Goal: Transaction & Acquisition: Purchase product/service

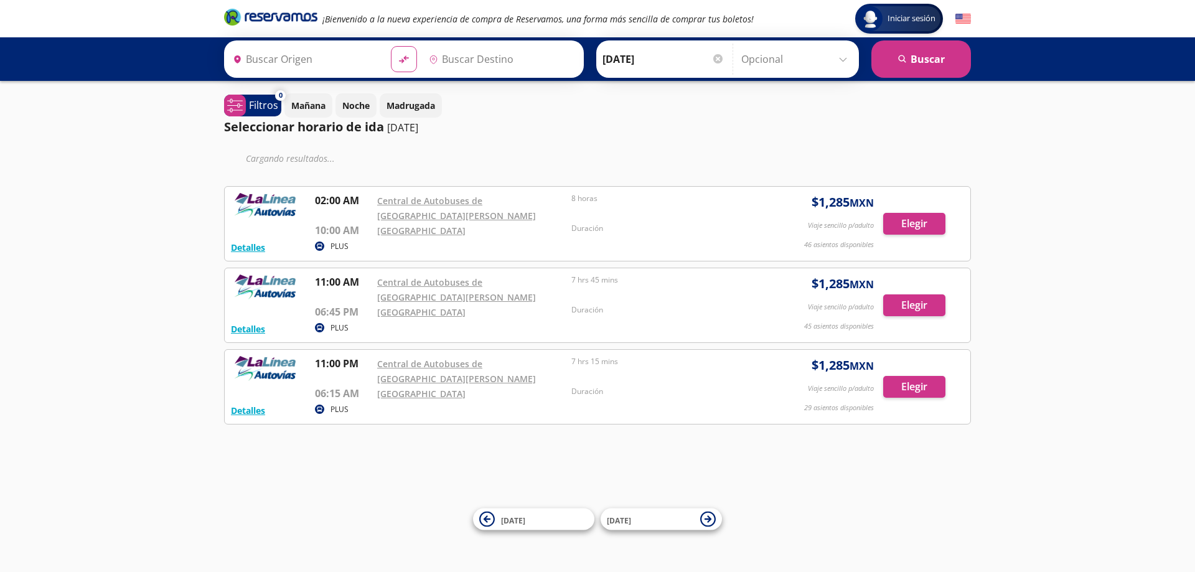
type input "[PERSON_NAME], [GEOGRAPHIC_DATA]"
type input "[GEOGRAPHIC_DATA], [GEOGRAPHIC_DATA]"
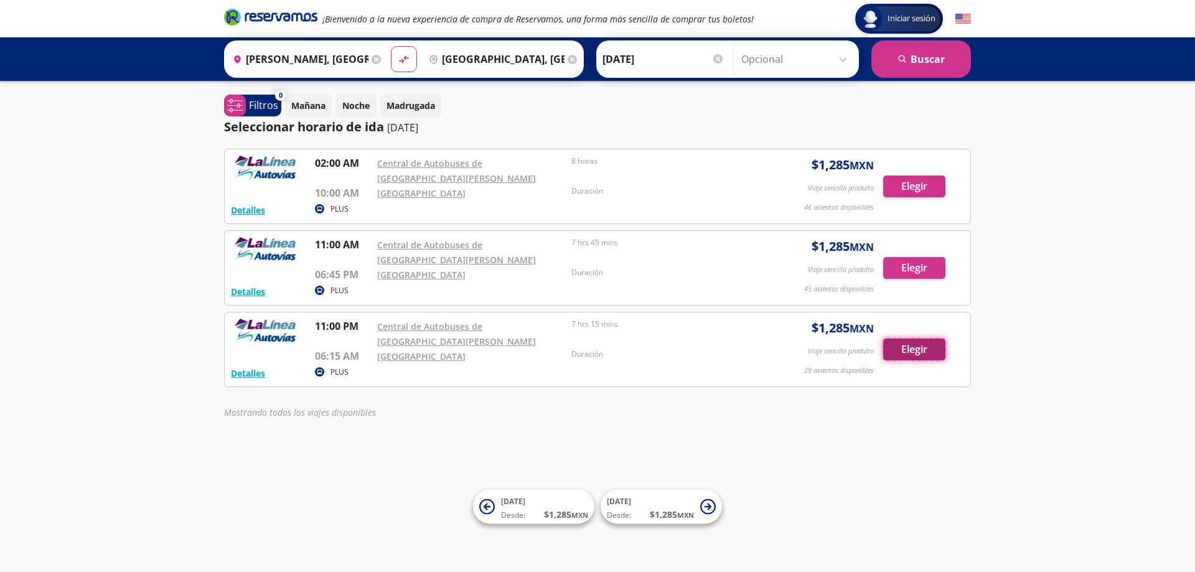
click at [926, 350] on button "Elegir" at bounding box center [914, 350] width 62 height 22
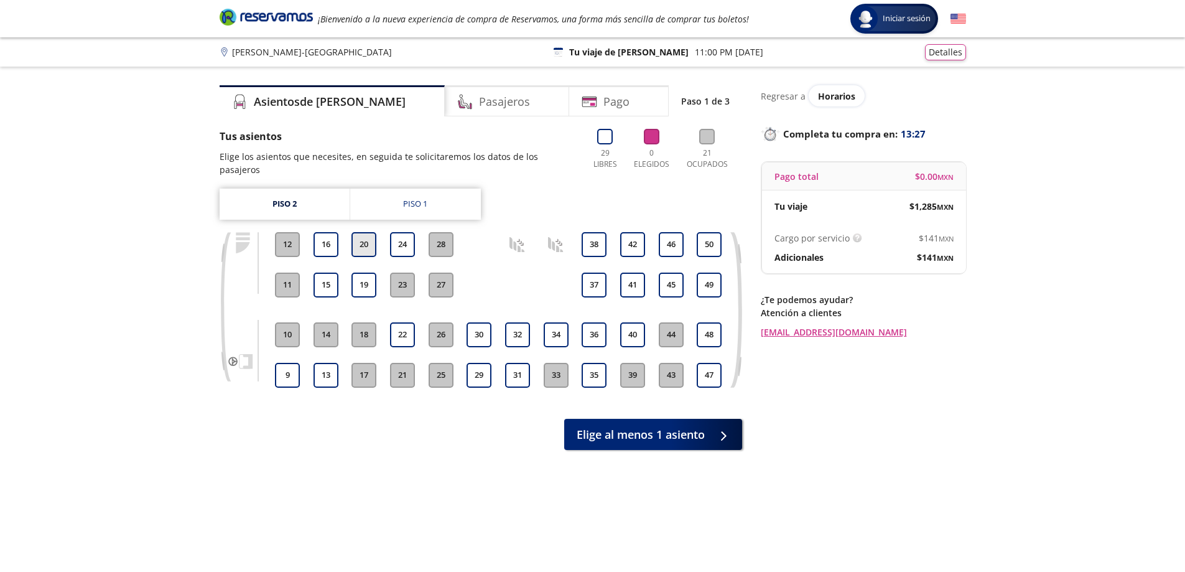
click at [360, 235] on button "20" at bounding box center [364, 244] width 25 height 25
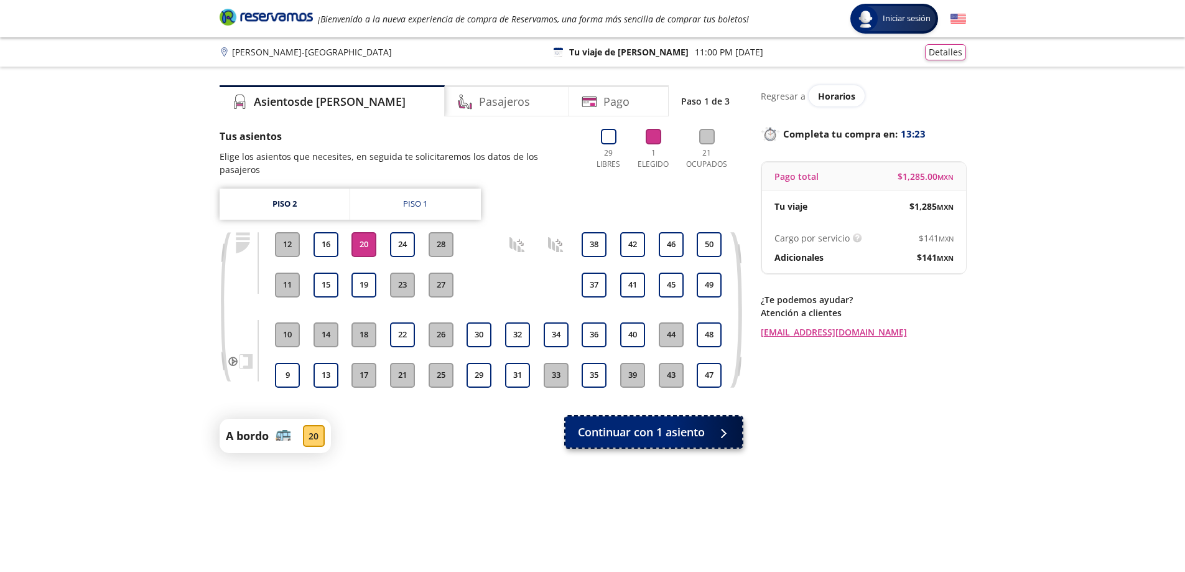
click at [629, 424] on span "Continuar con 1 asiento" at bounding box center [641, 432] width 127 height 17
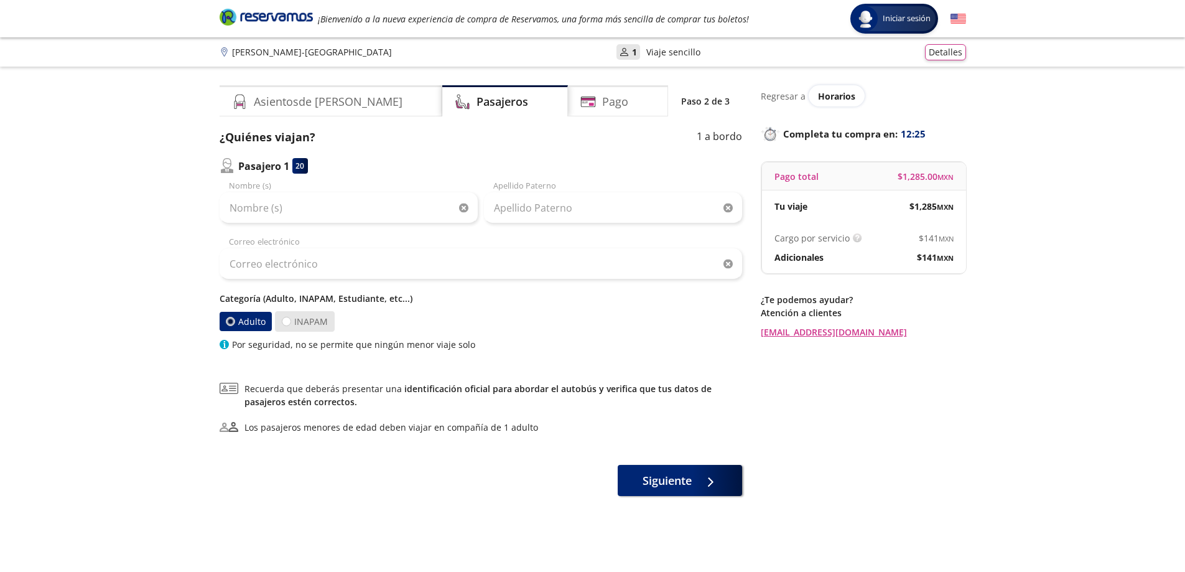
click at [326, 323] on label "INAPAM" at bounding box center [305, 321] width 60 height 21
click at [291, 323] on input "INAPAM" at bounding box center [287, 321] width 8 height 8
radio input "true"
radio input "false"
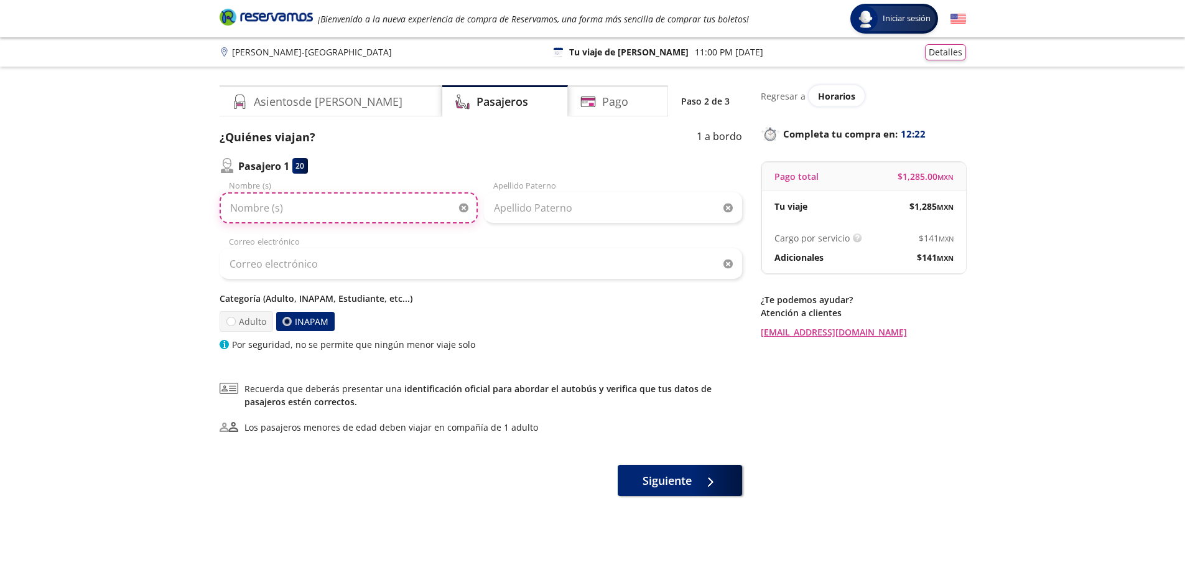
click at [291, 208] on input "Nombre (s)" at bounding box center [349, 207] width 258 height 31
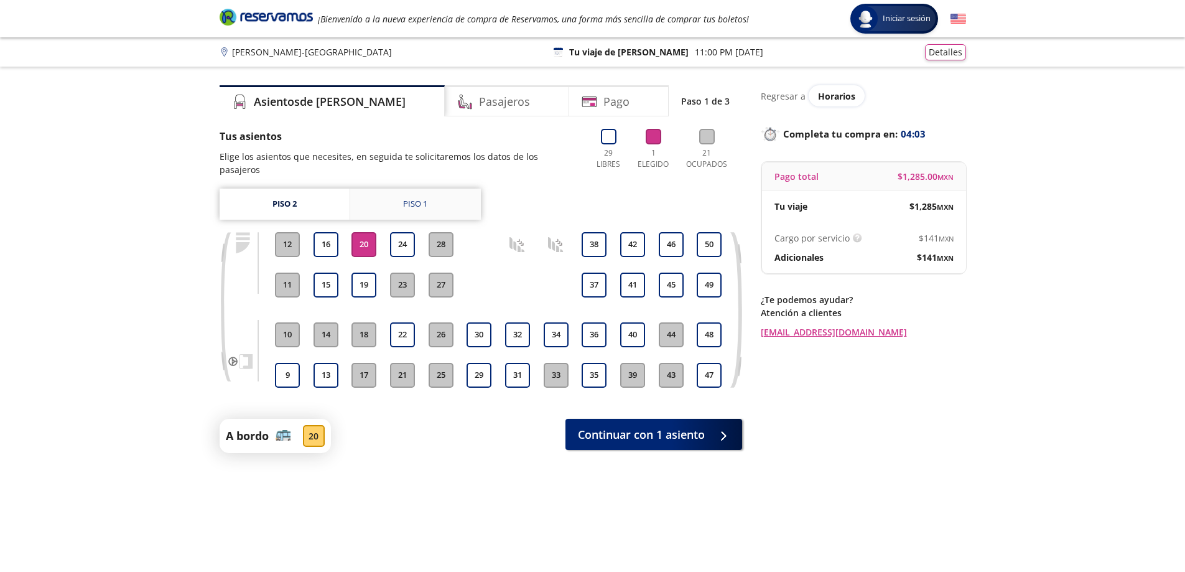
click at [411, 200] on link "Piso 1" at bounding box center [415, 204] width 131 height 31
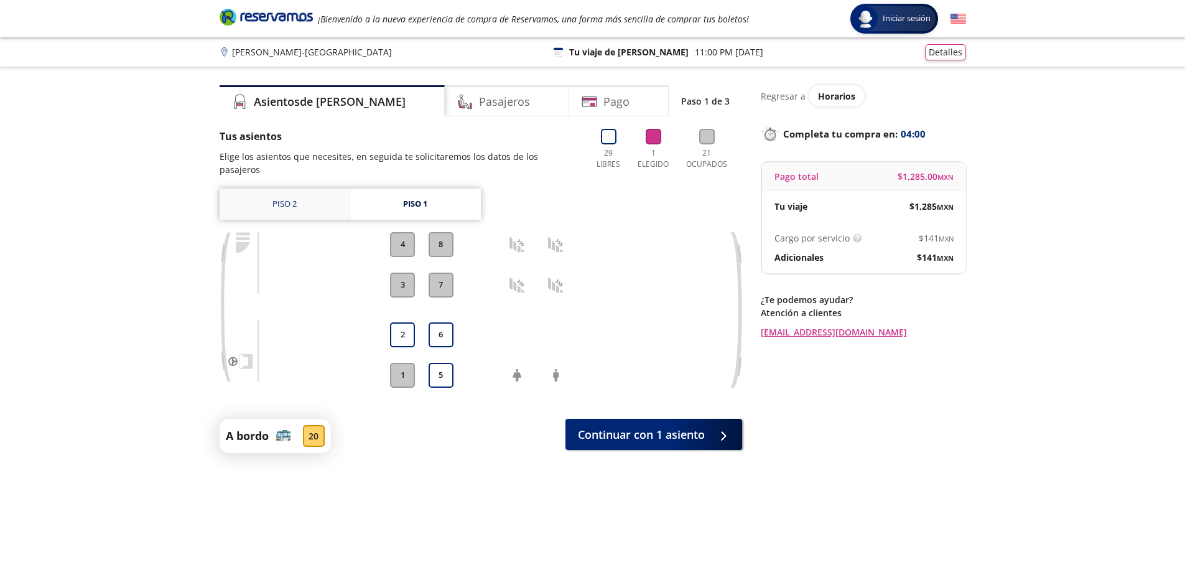
click at [317, 194] on link "Piso 2" at bounding box center [285, 204] width 130 height 31
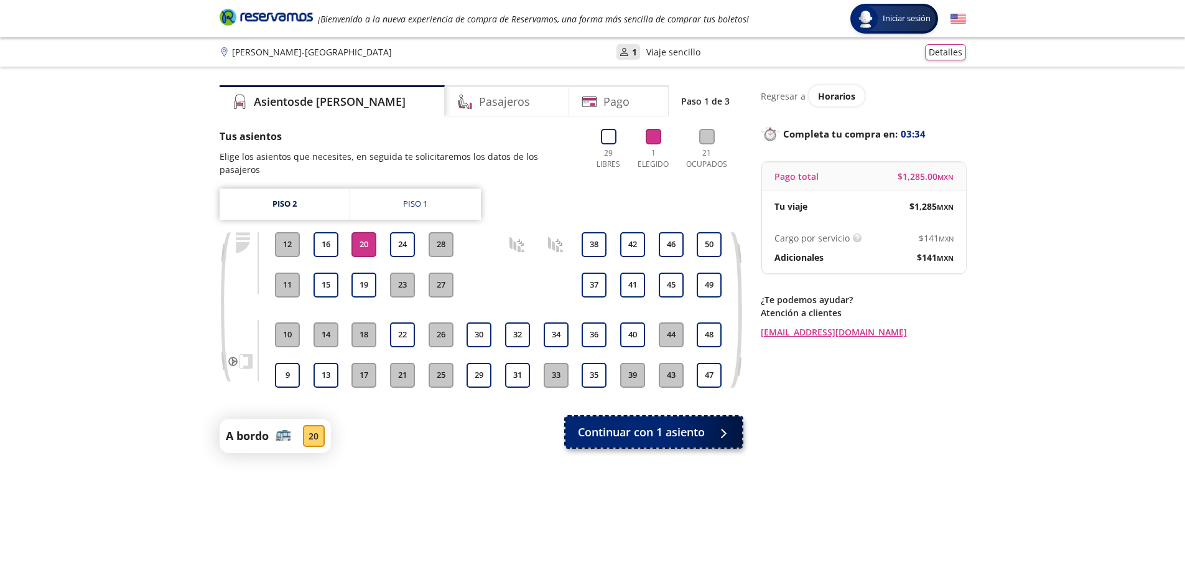
click at [719, 426] on div at bounding box center [720, 432] width 19 height 16
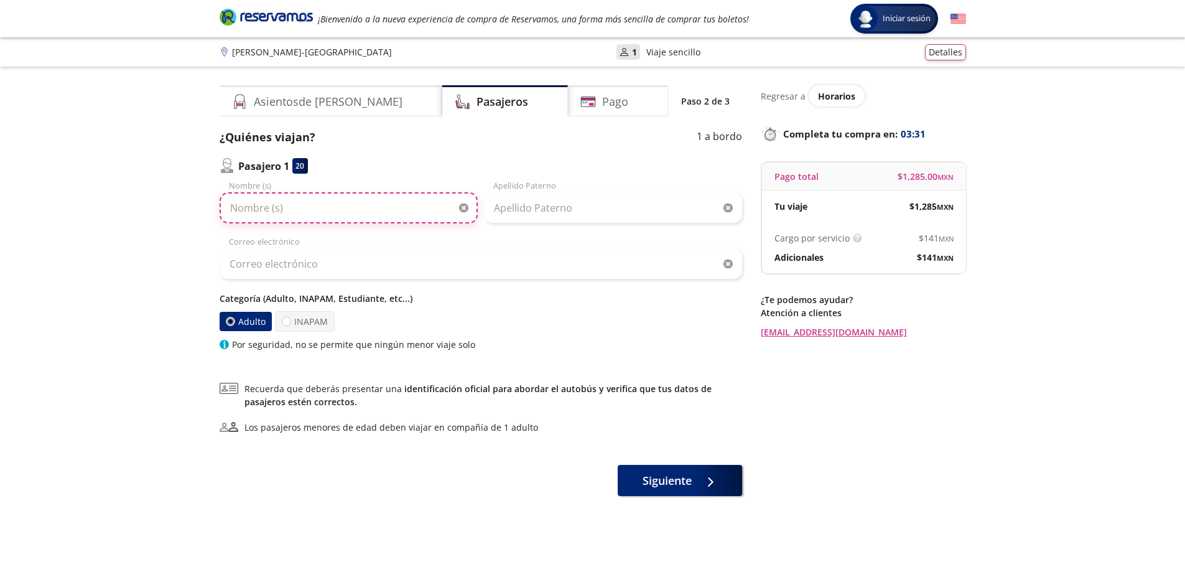
click at [330, 209] on input "Nombre (s)" at bounding box center [349, 207] width 258 height 31
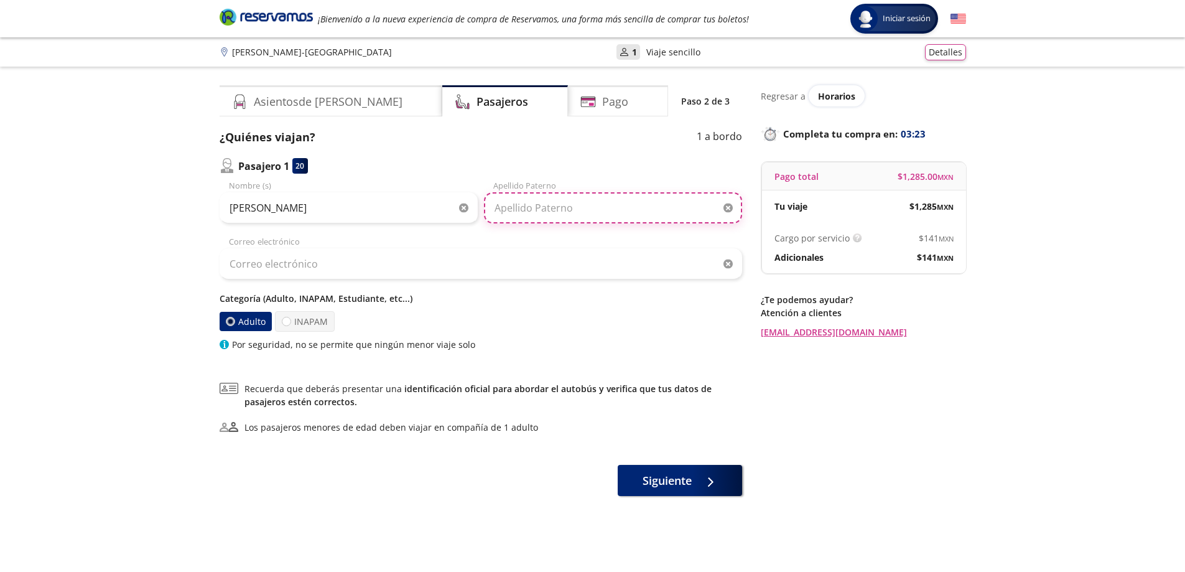
click at [594, 207] on input "Apellido Paterno" at bounding box center [613, 207] width 258 height 31
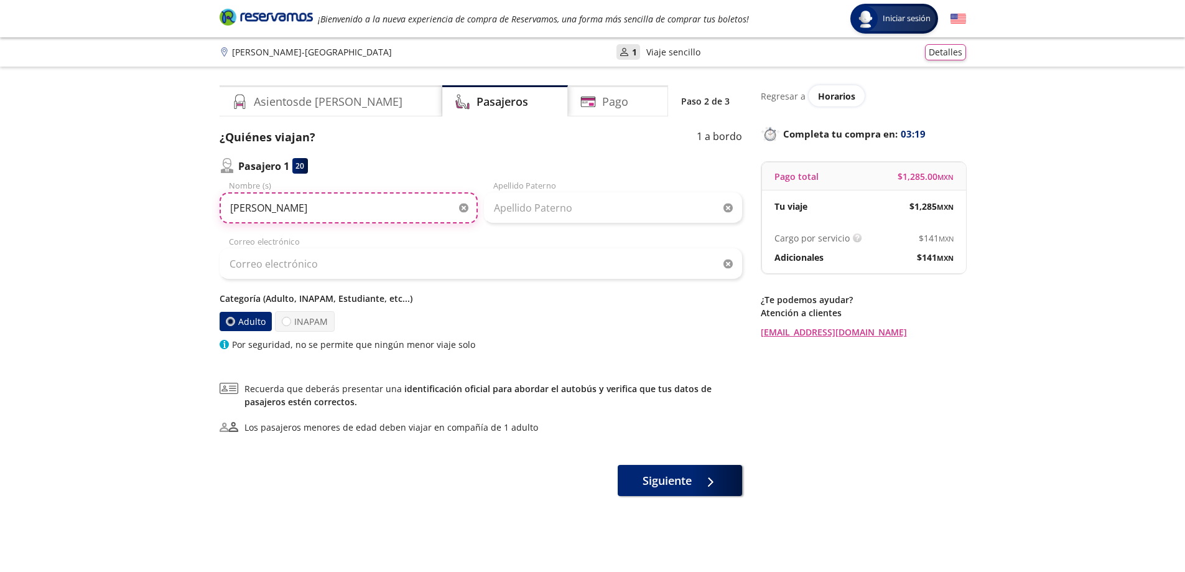
click at [251, 212] on input "[PERSON_NAME]" at bounding box center [349, 207] width 258 height 31
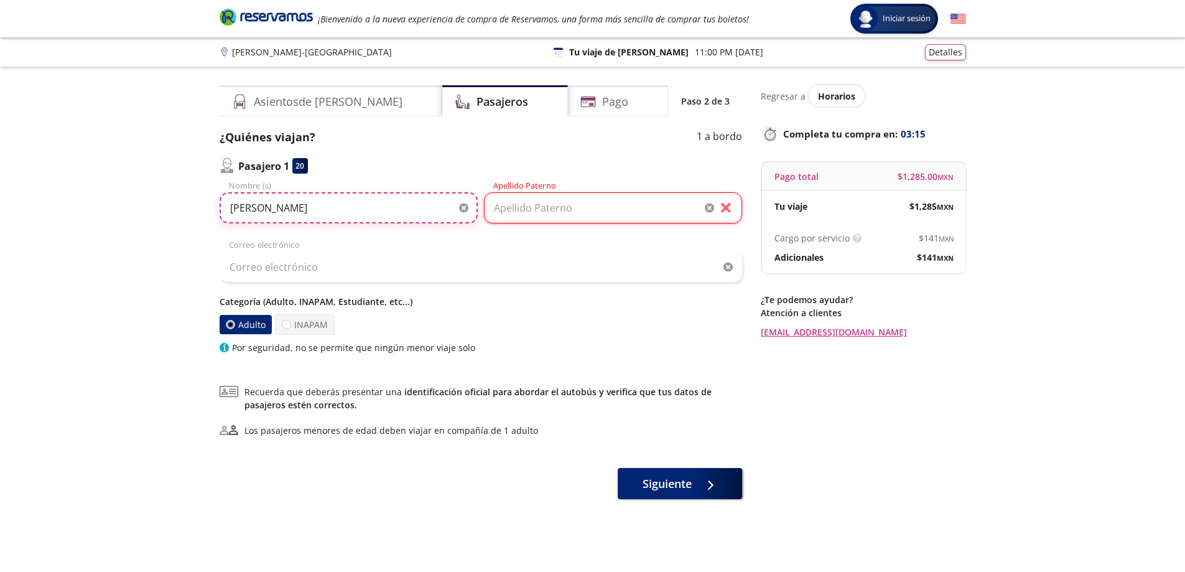
type input "[PERSON_NAME]"
click at [511, 207] on input "Apellido Paterno" at bounding box center [613, 207] width 258 height 31
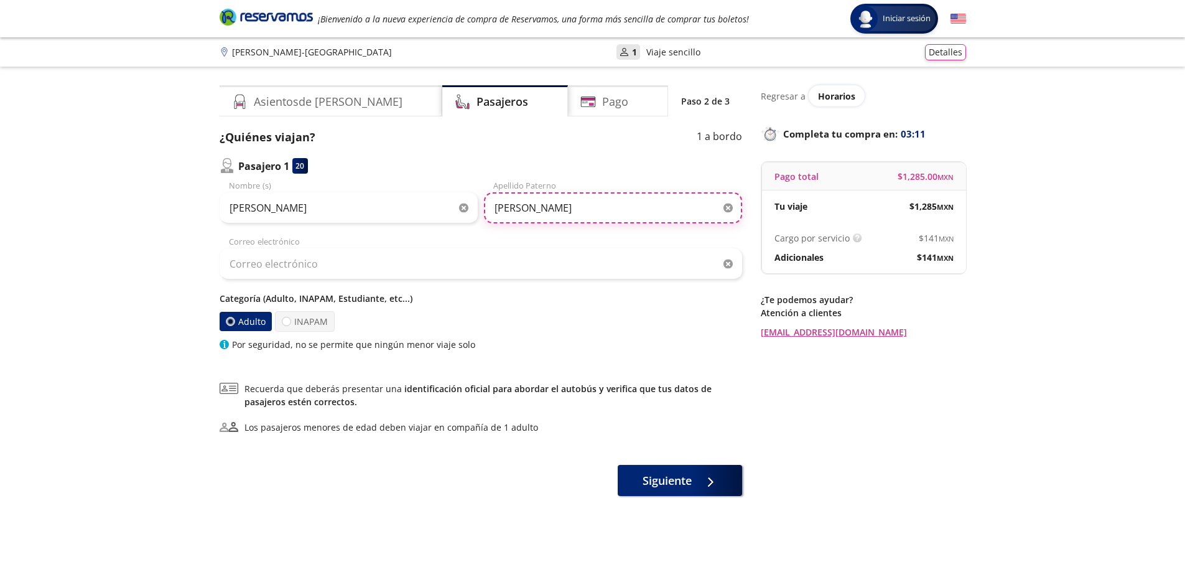
type input "[PERSON_NAME]"
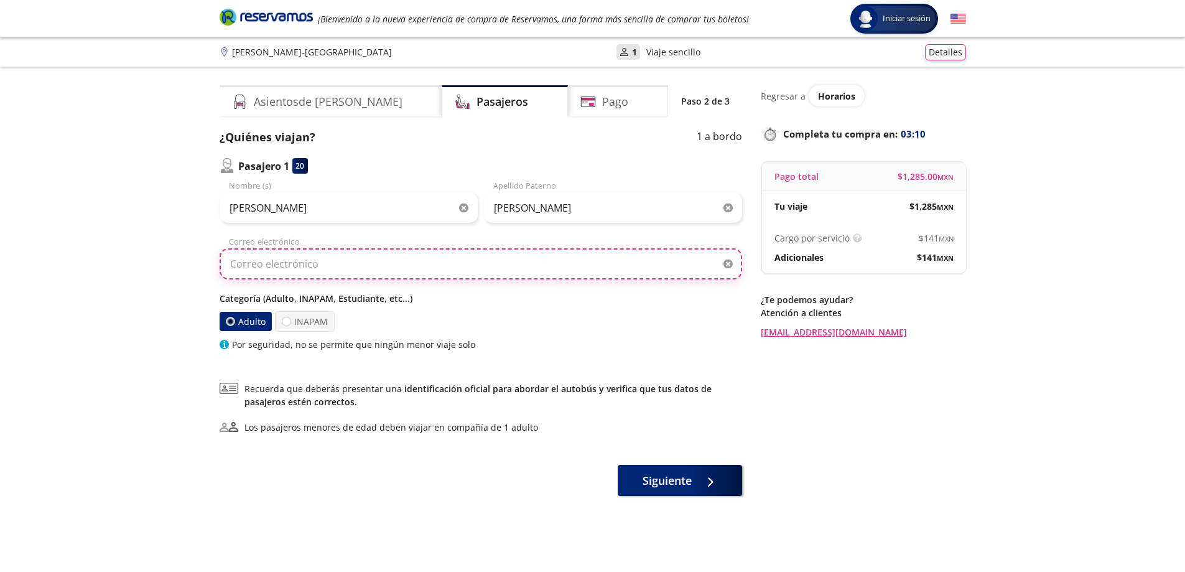
click at [507, 261] on input "Correo electrónico" at bounding box center [481, 263] width 523 height 31
type input "D"
type input "J"
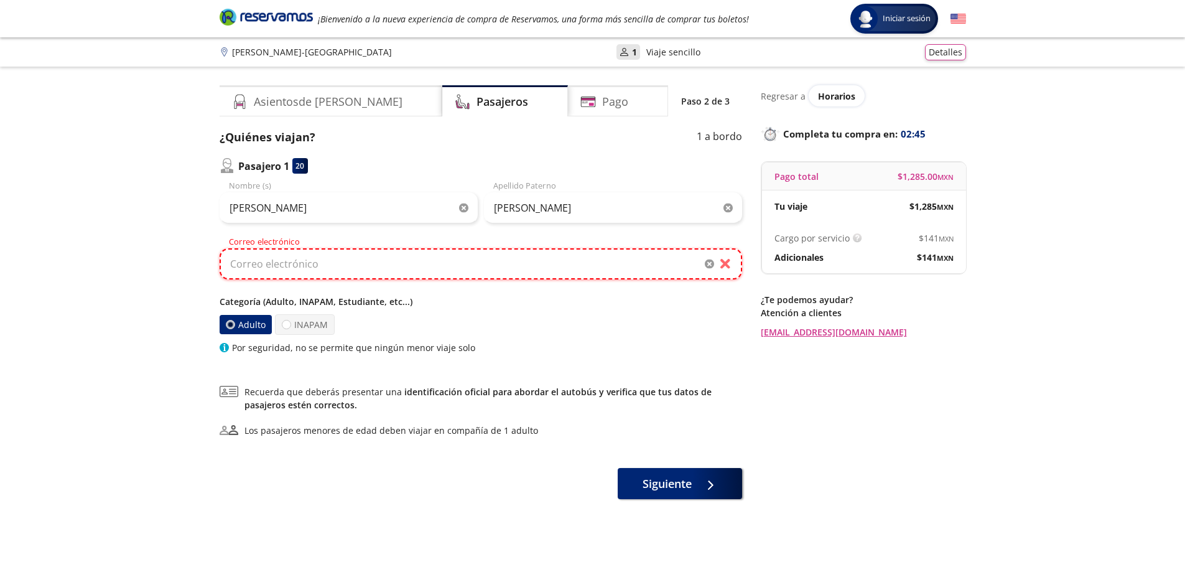
click at [372, 253] on input "Correo electrónico" at bounding box center [481, 263] width 523 height 31
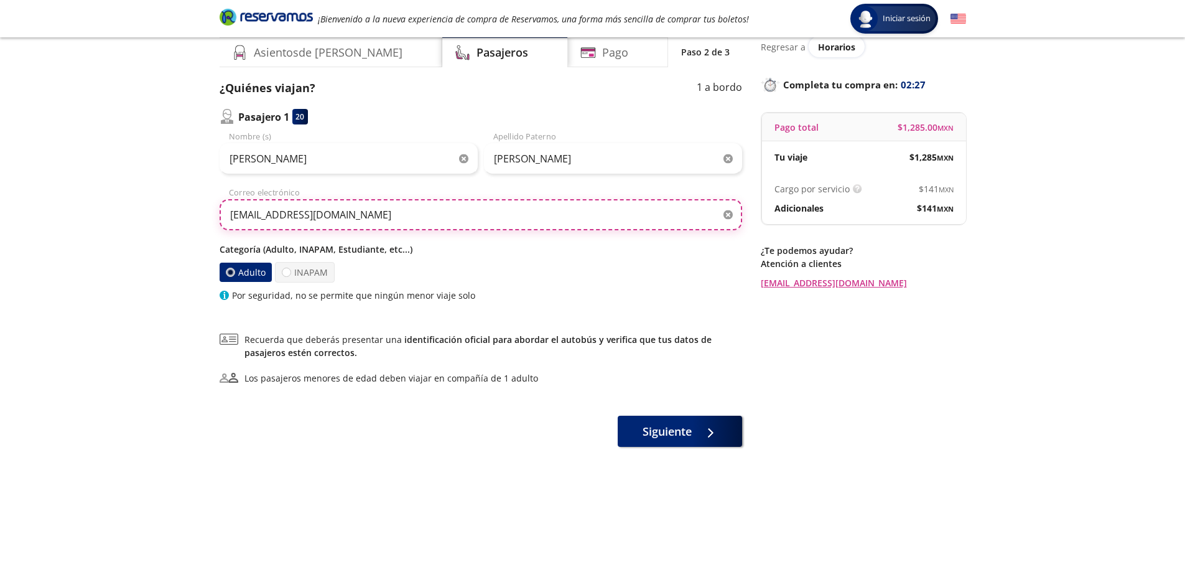
scroll to position [80, 0]
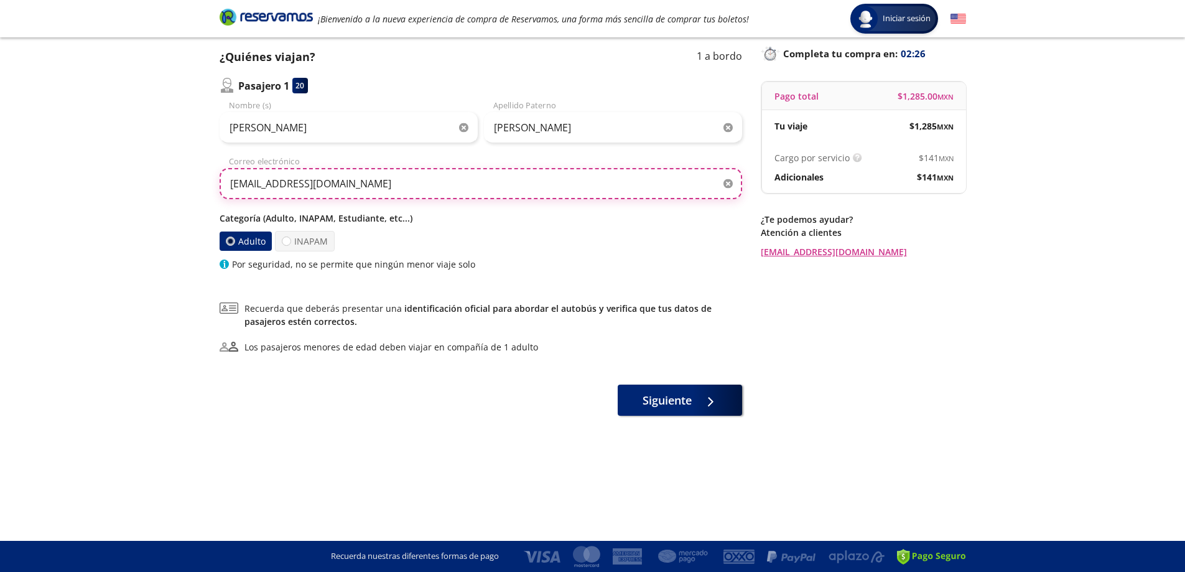
type input "[EMAIL_ADDRESS][DOMAIN_NAME]"
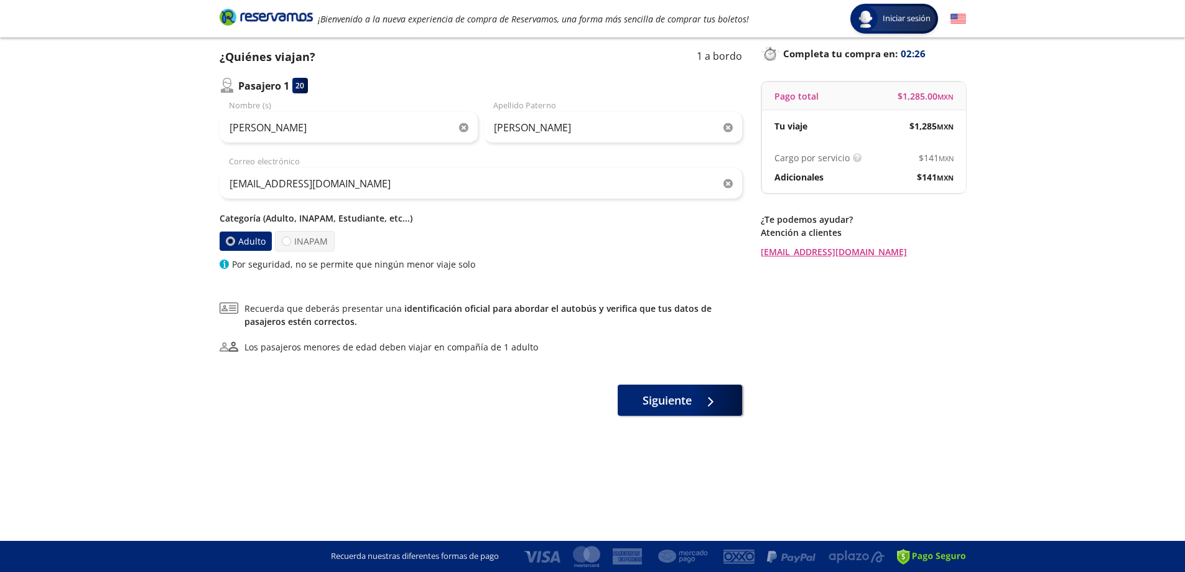
click at [398, 423] on div "Asientos de [PERSON_NAME] Pago Paso 2 de 3 ¿Quiénes viajan? 1 a bordo Pasajero …" at bounding box center [481, 248] width 523 height 486
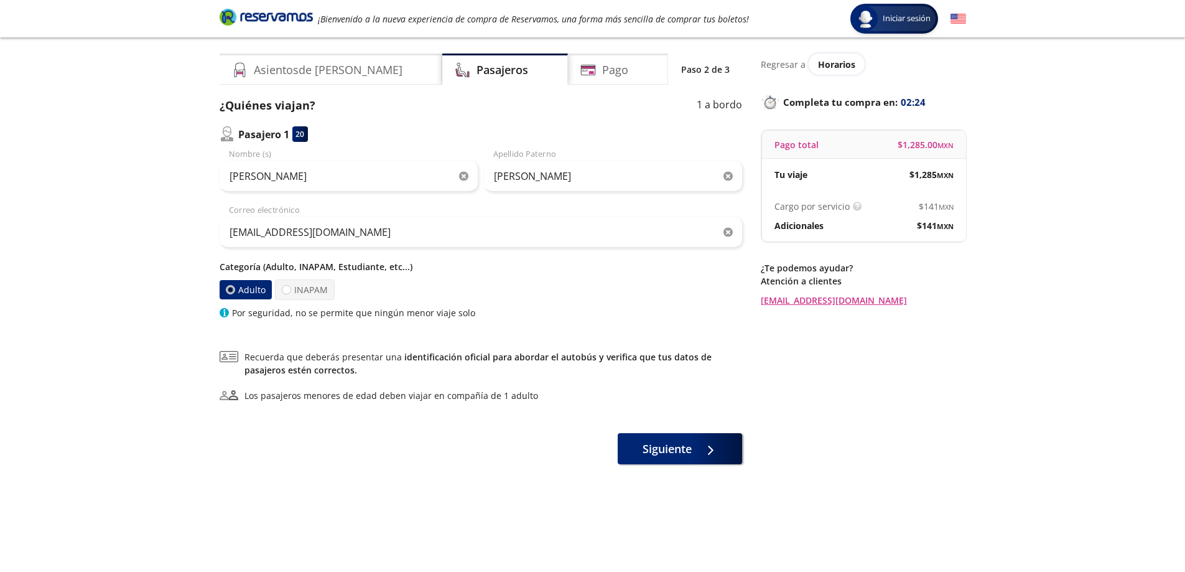
scroll to position [0, 0]
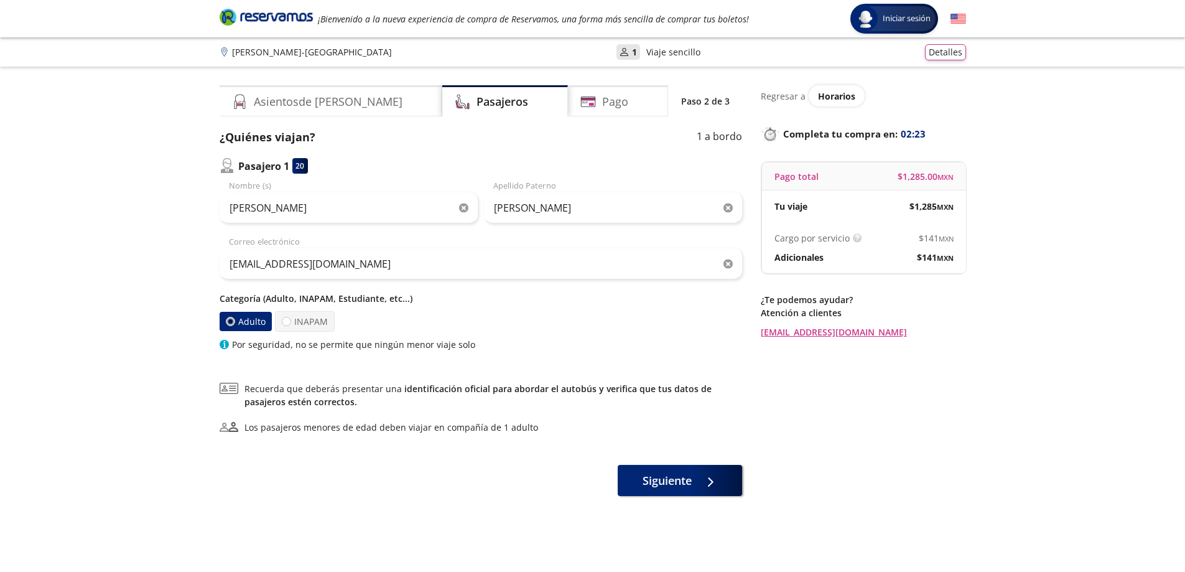
click at [266, 317] on label "Adulto" at bounding box center [245, 321] width 52 height 19
click at [234, 317] on input "Adulto" at bounding box center [230, 321] width 8 height 8
click at [675, 470] on span "Siguiente" at bounding box center [667, 478] width 49 height 17
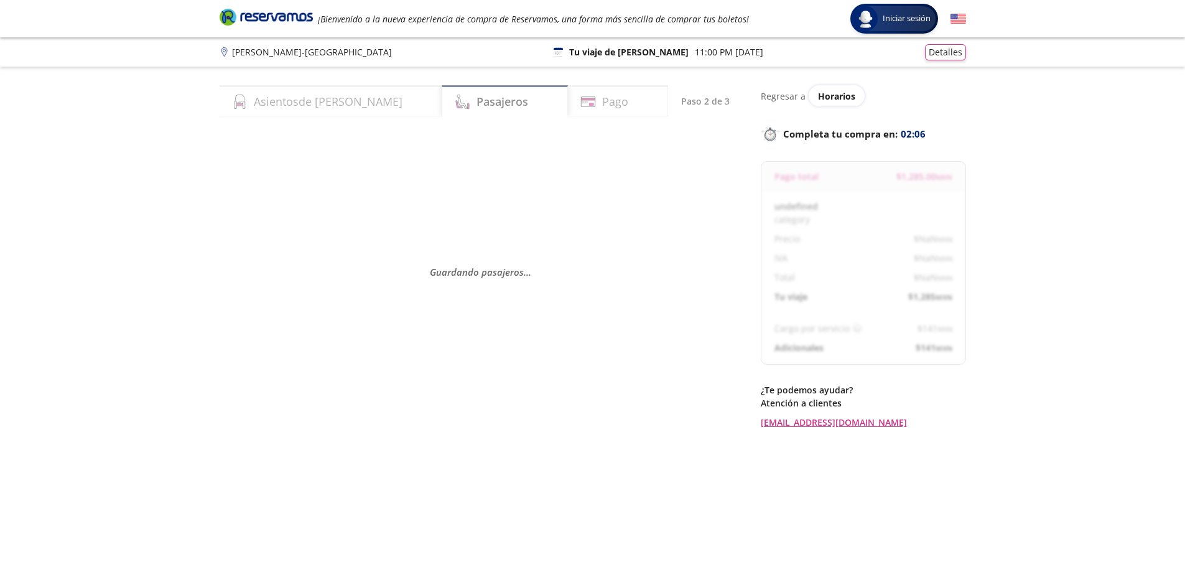
select select "MX"
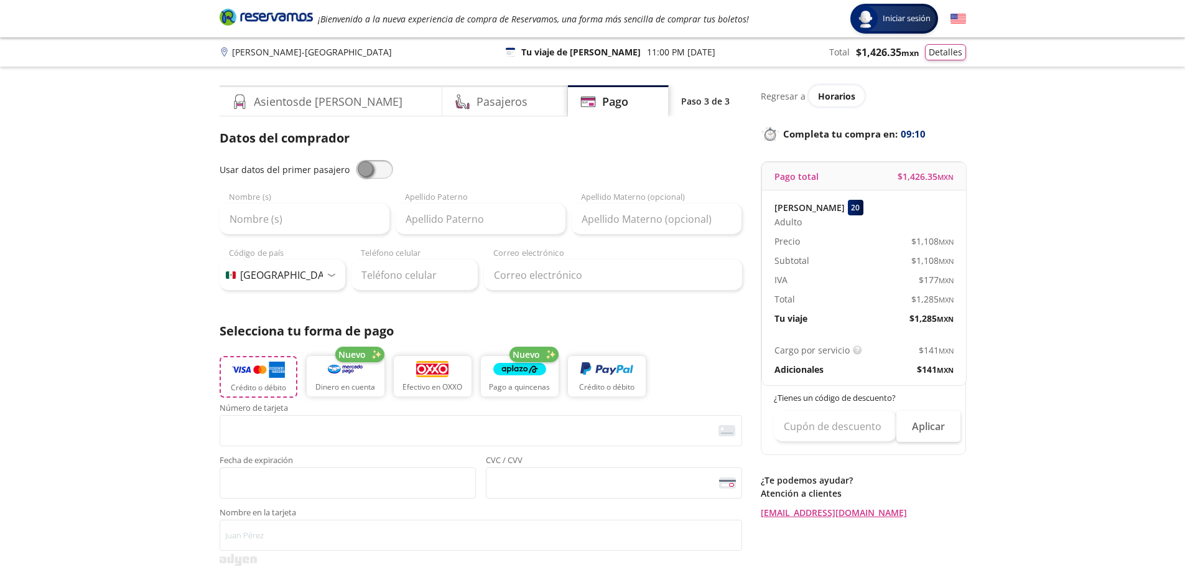
click at [247, 376] on img "button" at bounding box center [258, 369] width 53 height 19
click at [320, 220] on input "Nombre (s)" at bounding box center [305, 218] width 170 height 31
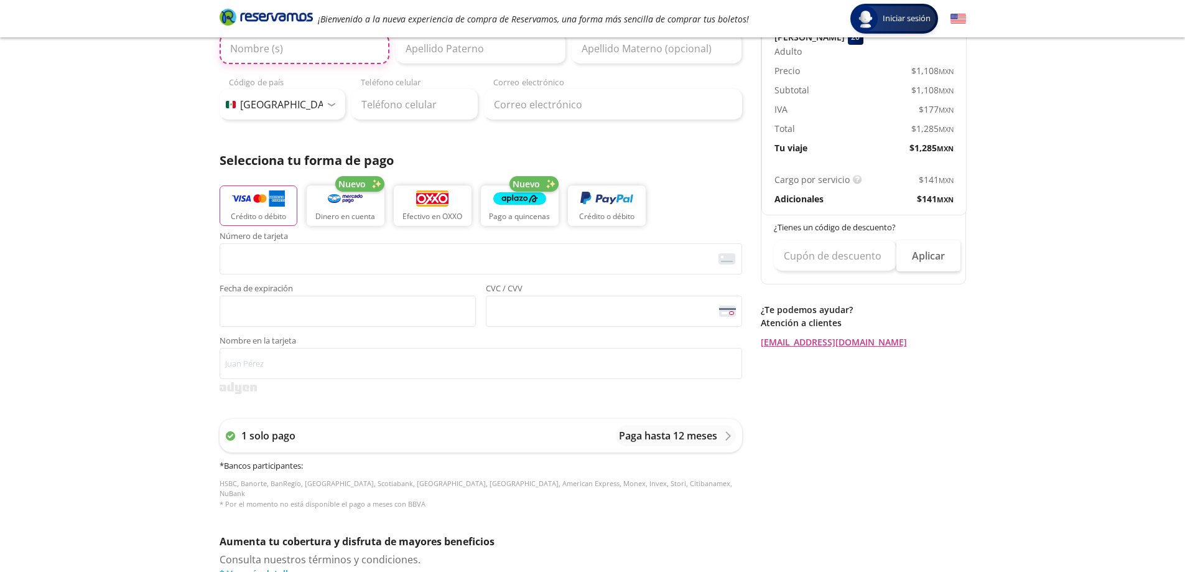
scroll to position [187, 0]
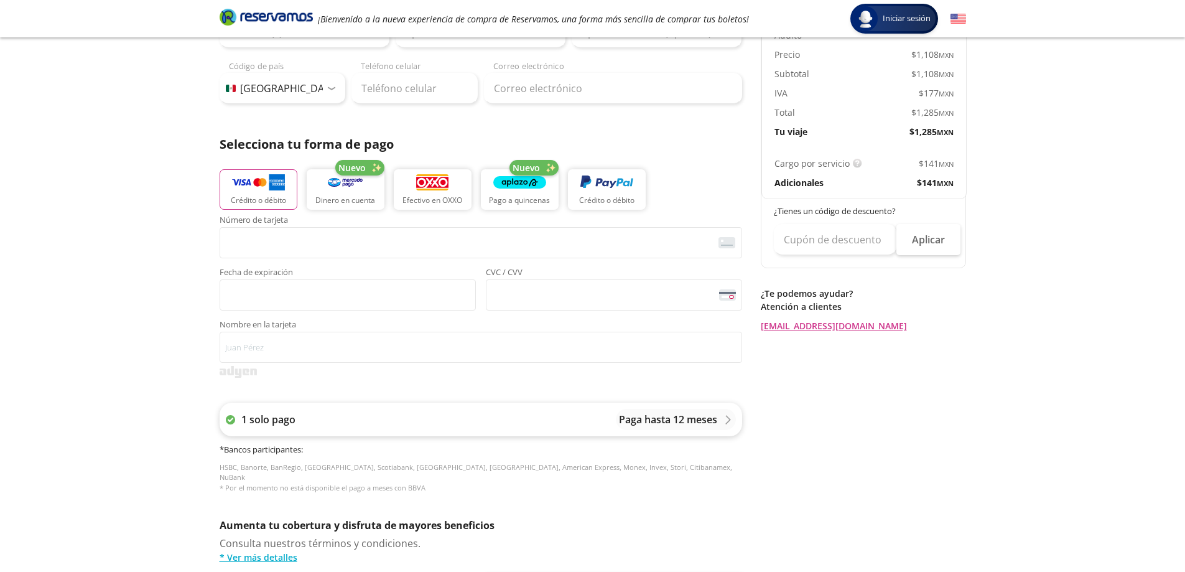
click at [657, 421] on p "Paga hasta 12 meses" at bounding box center [668, 419] width 98 height 15
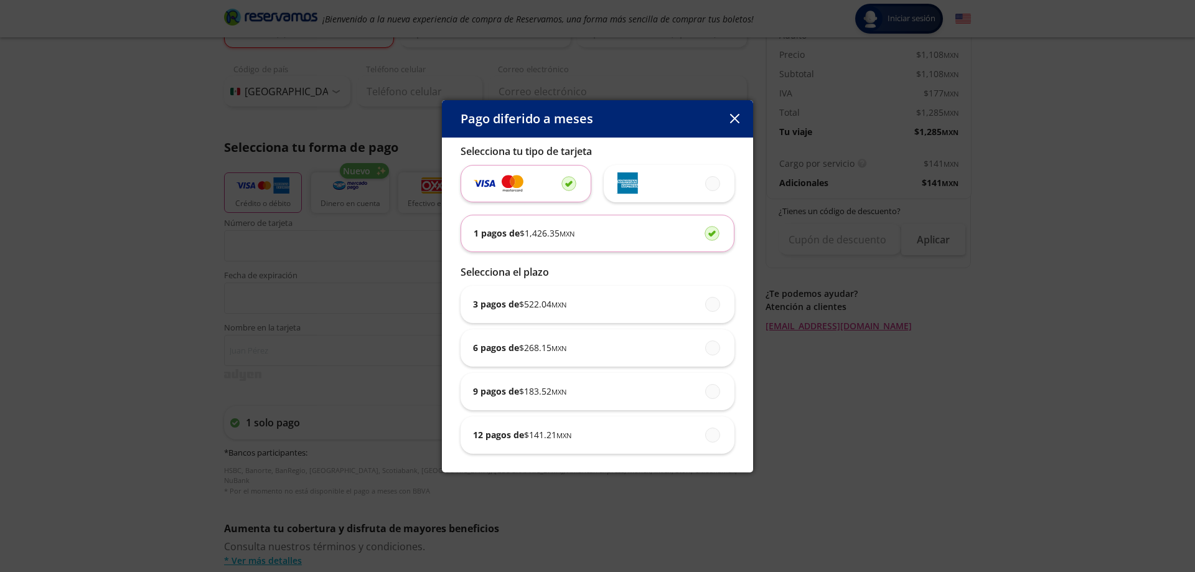
click at [736, 124] on button "button" at bounding box center [734, 119] width 19 height 19
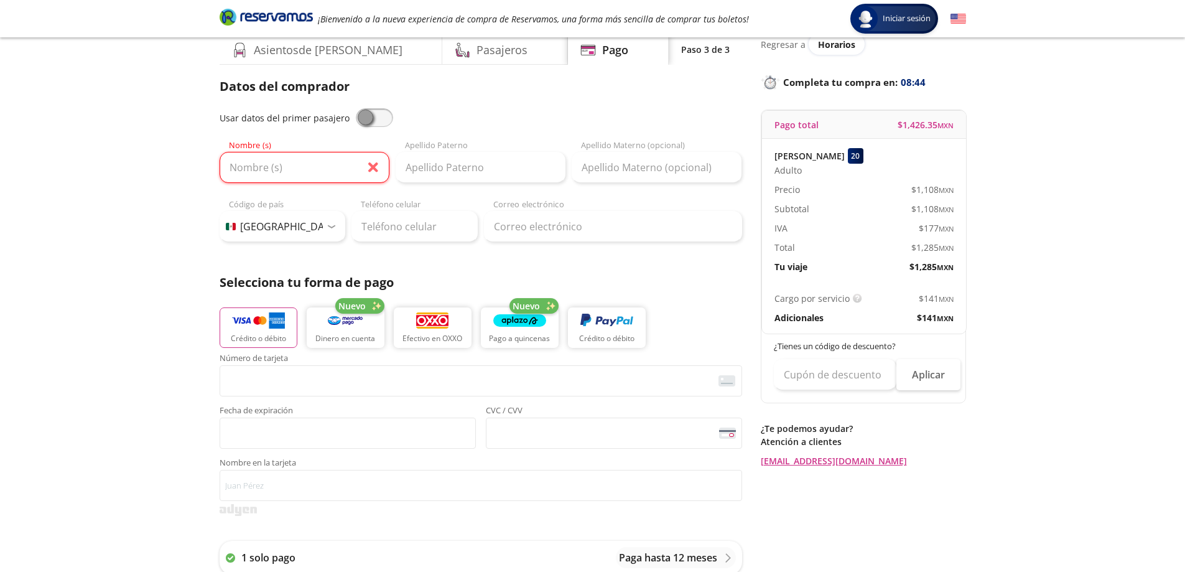
scroll to position [0, 0]
